Goal: Find specific page/section: Find specific page/section

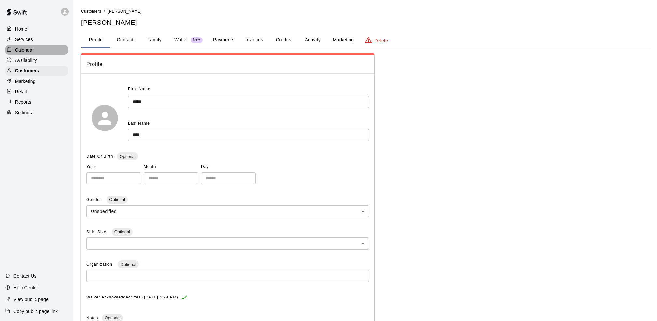
drag, startPoint x: 0, startPoint y: 0, endPoint x: 24, endPoint y: 50, distance: 56.0
click at [24, 50] on p "Calendar" at bounding box center [24, 50] width 19 height 7
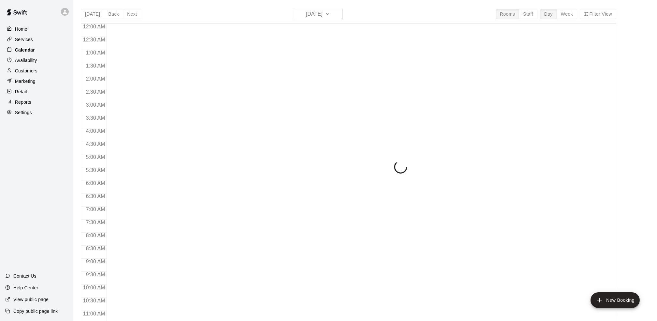
scroll to position [246, 0]
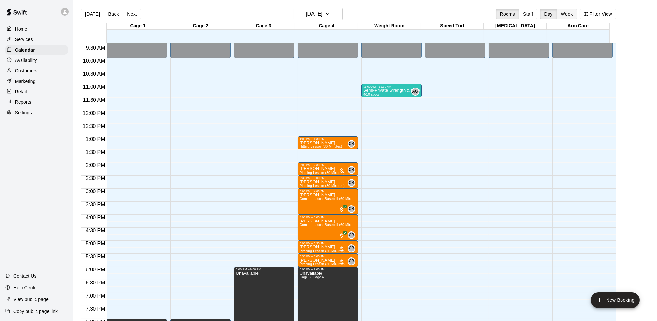
click at [577, 12] on button "Week" at bounding box center [567, 14] width 21 height 10
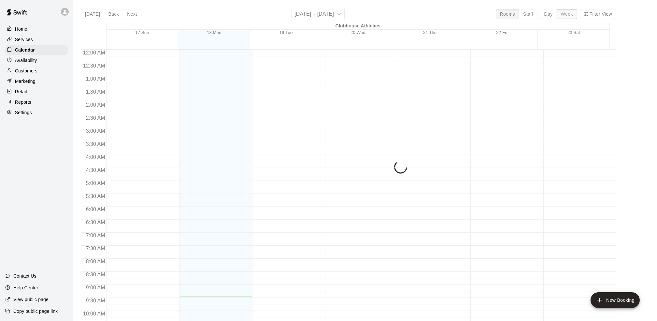
scroll to position [247, 0]
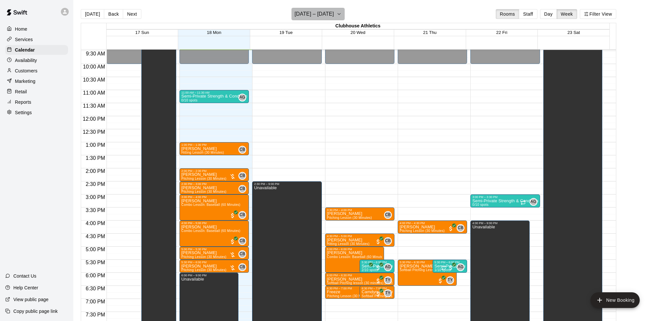
click at [339, 12] on icon "button" at bounding box center [339, 14] width 5 height 8
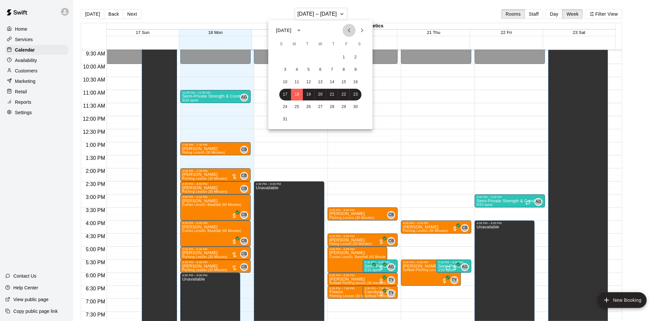
click at [349, 32] on icon "Previous month" at bounding box center [349, 30] width 2 height 4
click at [306, 60] on button "1" at bounding box center [309, 57] width 12 height 12
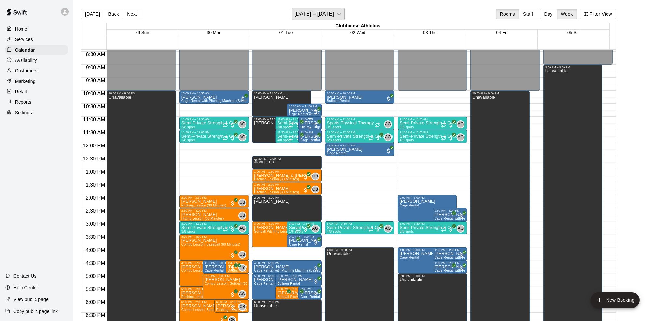
scroll to position [220, 0]
click at [130, 18] on button "Next" at bounding box center [132, 14] width 18 height 10
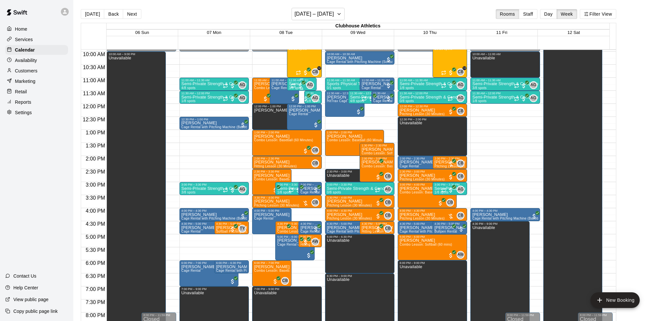
scroll to position [261, 0]
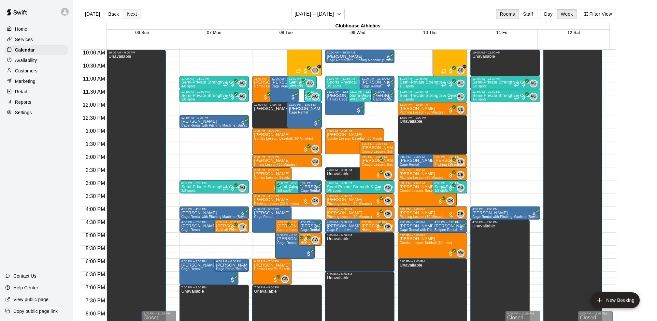
click at [130, 17] on button "Next" at bounding box center [132, 14] width 18 height 10
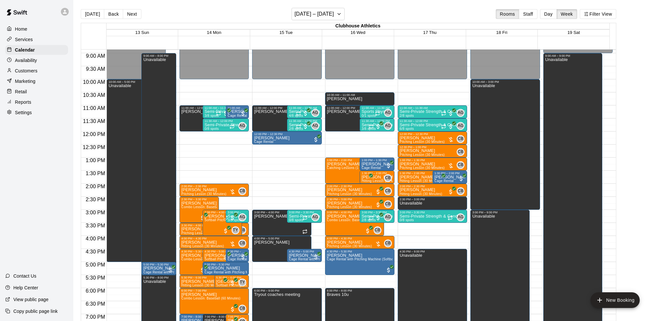
scroll to position [232, 0]
click at [134, 15] on button "Next" at bounding box center [132, 14] width 18 height 10
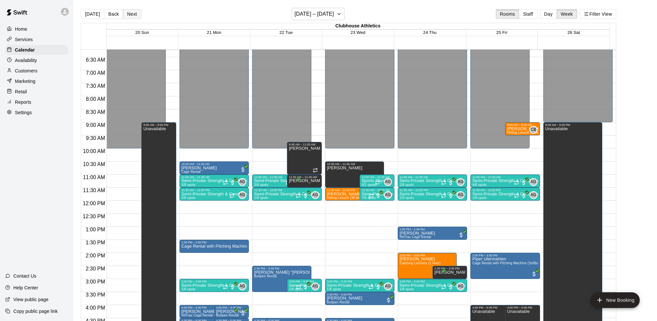
scroll to position [145, 0]
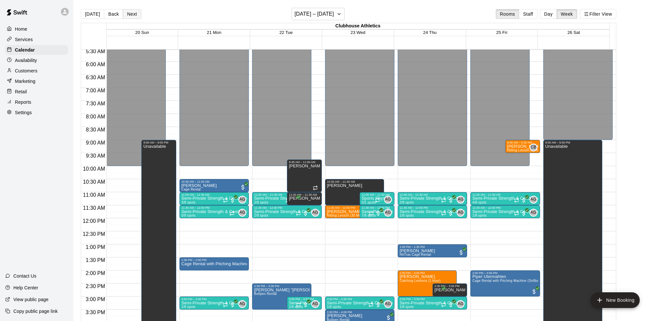
click at [126, 14] on button "Next" at bounding box center [132, 14] width 18 height 10
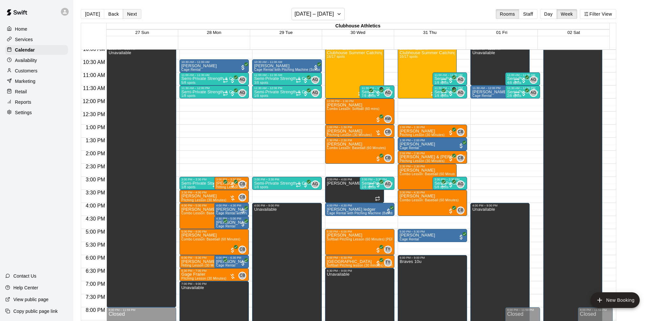
scroll to position [265, 0]
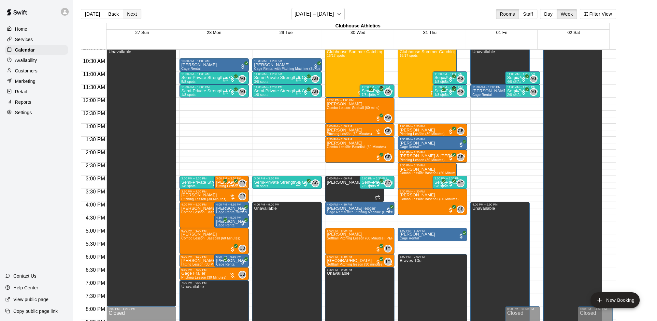
click at [126, 13] on button "Next" at bounding box center [132, 14] width 18 height 10
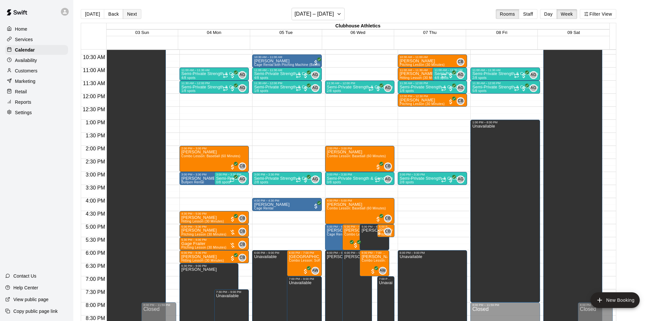
scroll to position [266, 0]
